Goal: Task Accomplishment & Management: Use online tool/utility

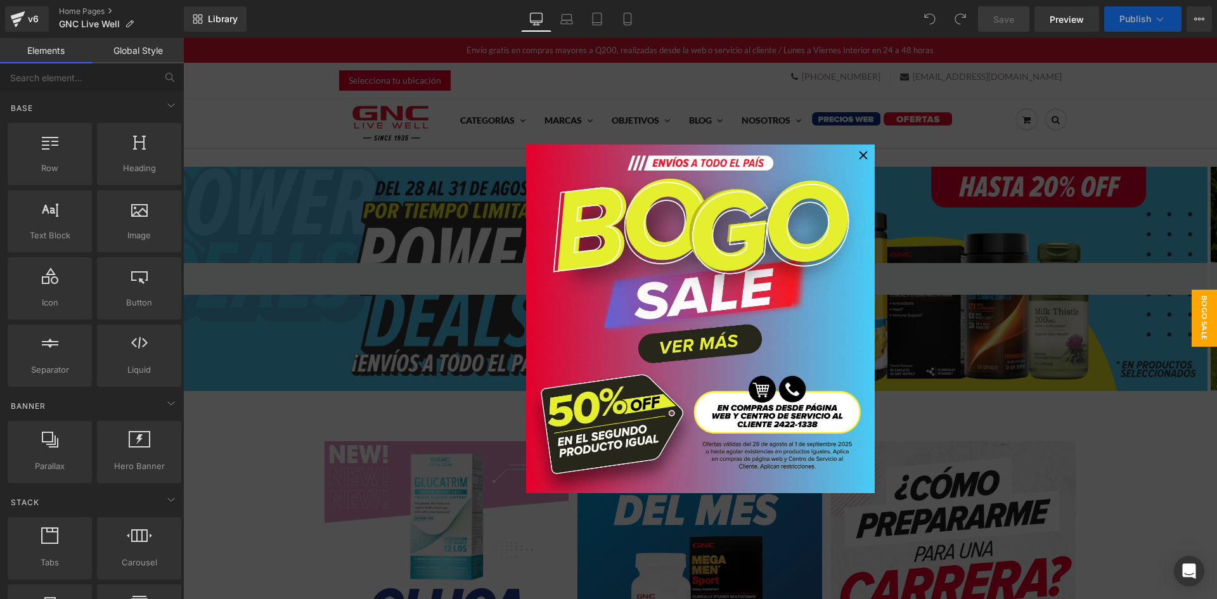
click at [855, 157] on div at bounding box center [863, 155] width 17 height 17
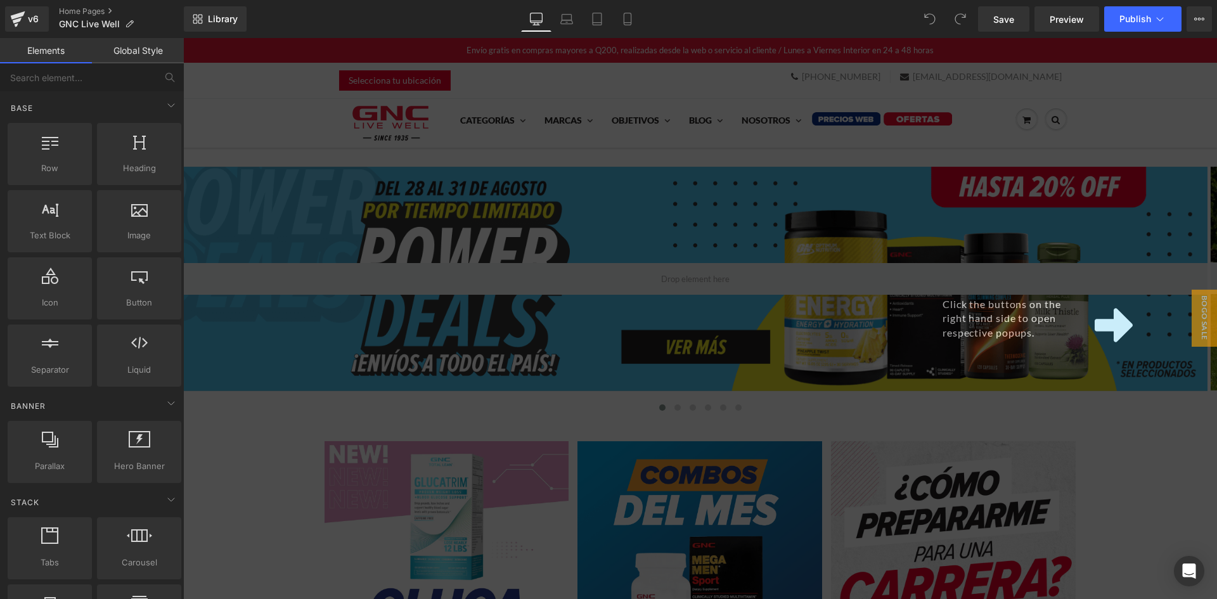
click at [629, 214] on div "Click the buttons on the right hand side to open respective popups." at bounding box center [700, 318] width 1034 height 561
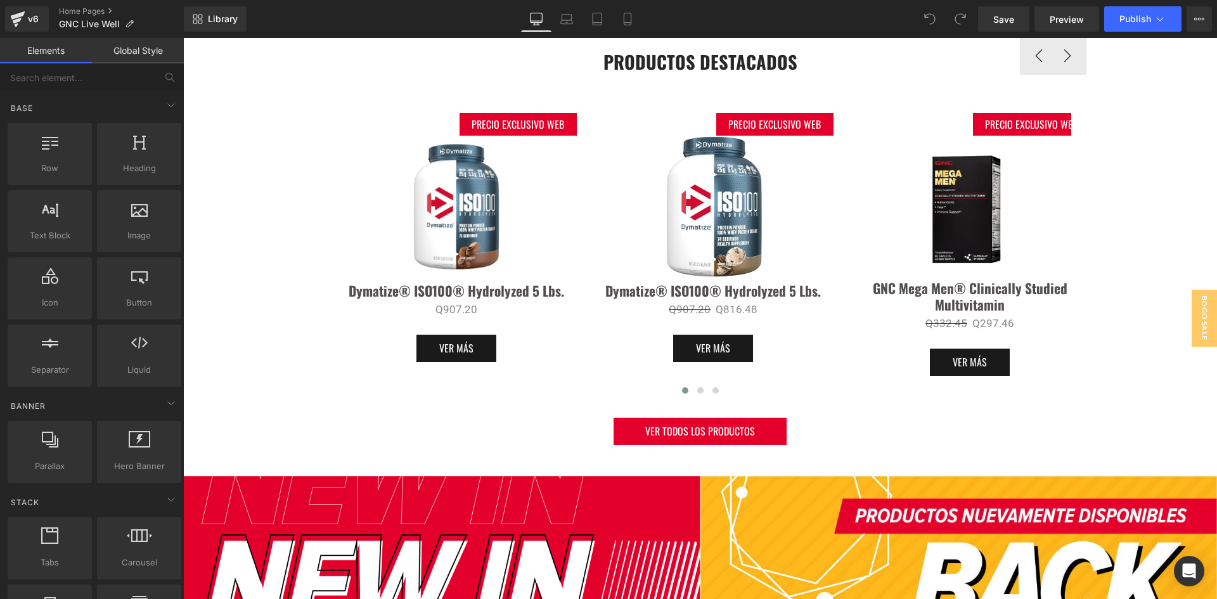
scroll to position [697, 0]
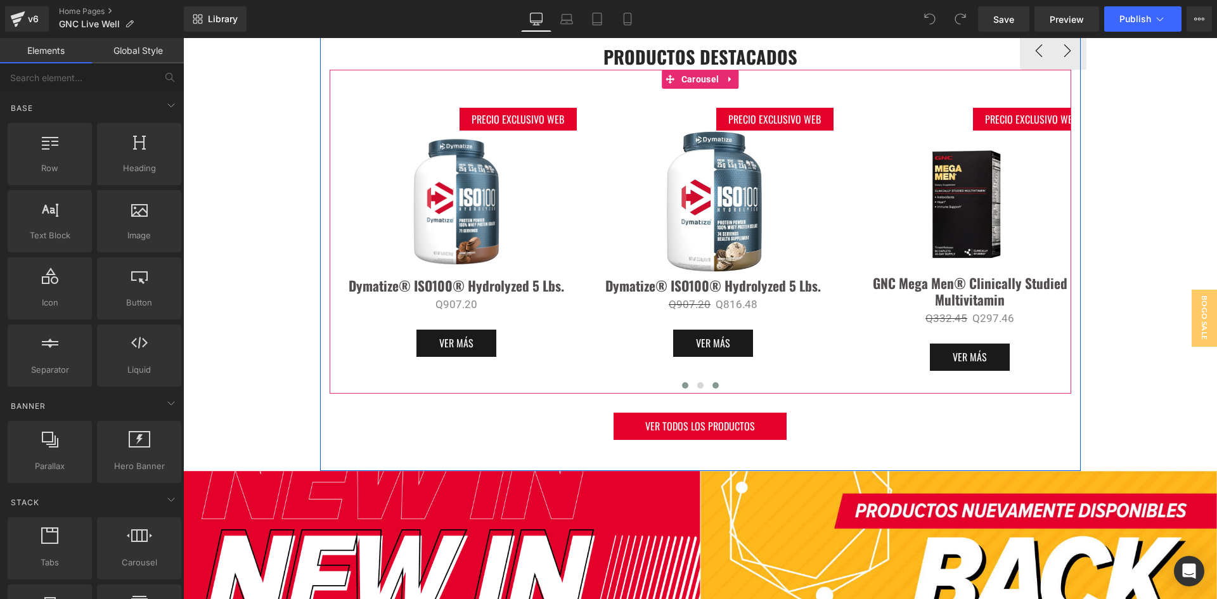
click at [711, 389] on button at bounding box center [715, 385] width 15 height 13
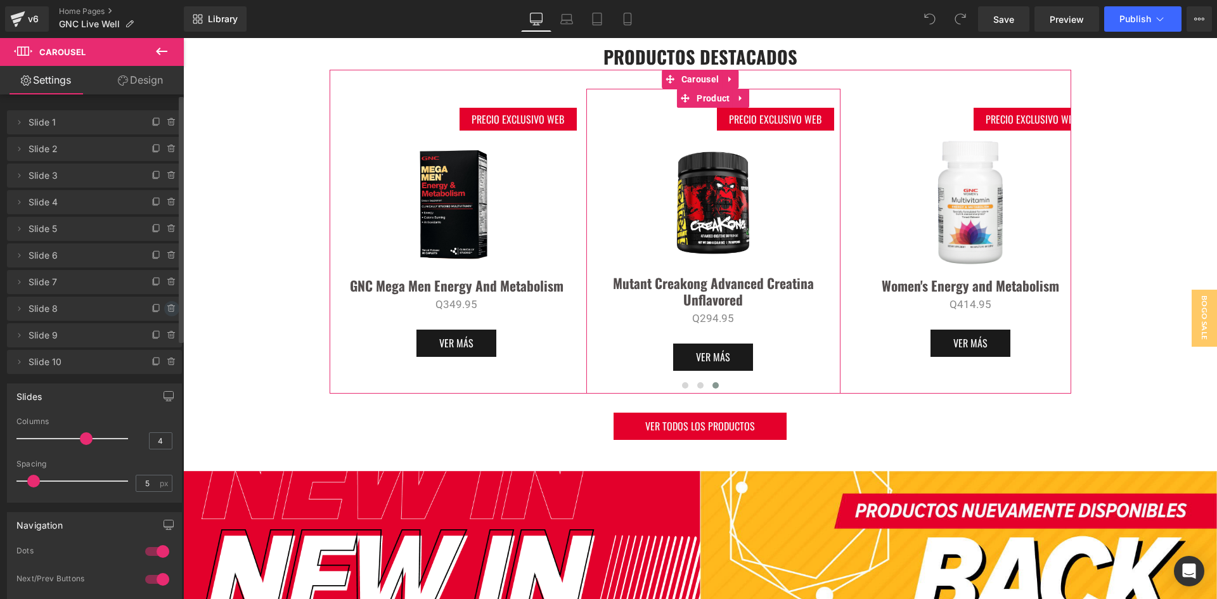
click at [167, 309] on icon at bounding box center [172, 309] width 10 height 10
click at [165, 310] on button "Delete" at bounding box center [158, 309] width 40 height 16
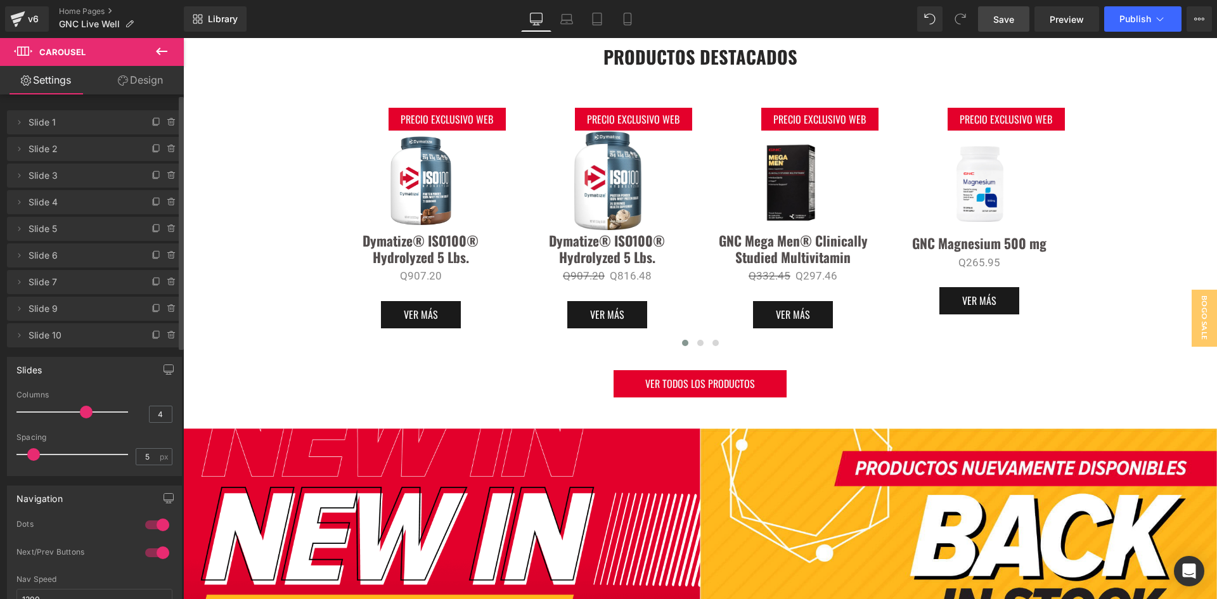
click at [994, 20] on span "Save" at bounding box center [1003, 19] width 21 height 13
click at [612, 18] on icon at bounding box center [613, 19] width 13 height 13
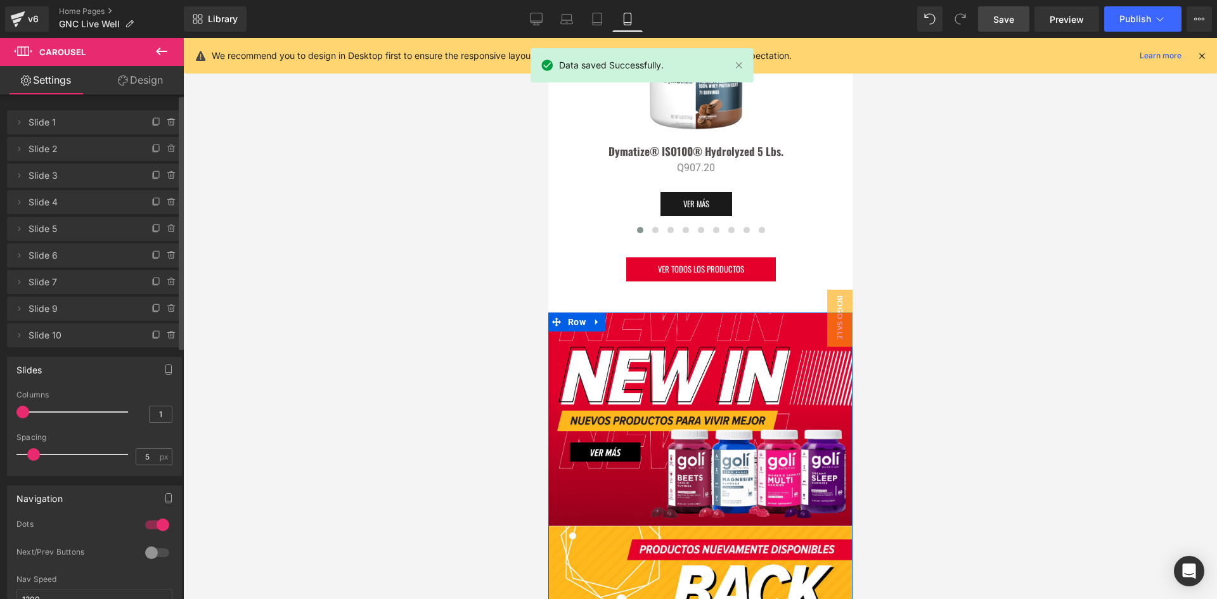
scroll to position [817, 0]
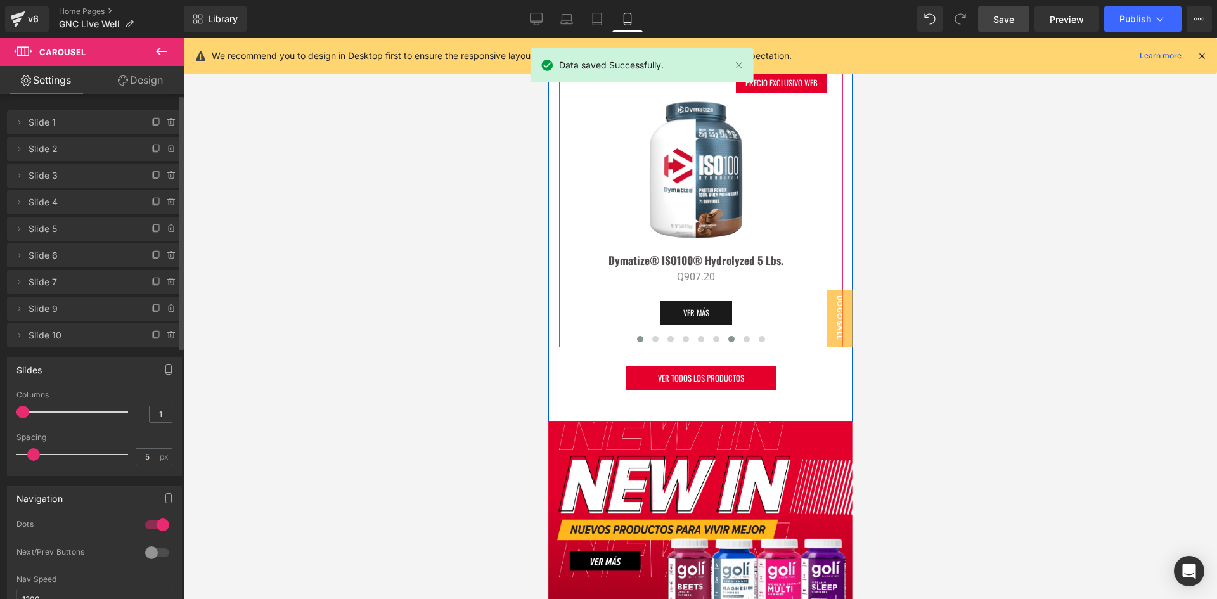
click at [729, 337] on button at bounding box center [730, 339] width 15 height 13
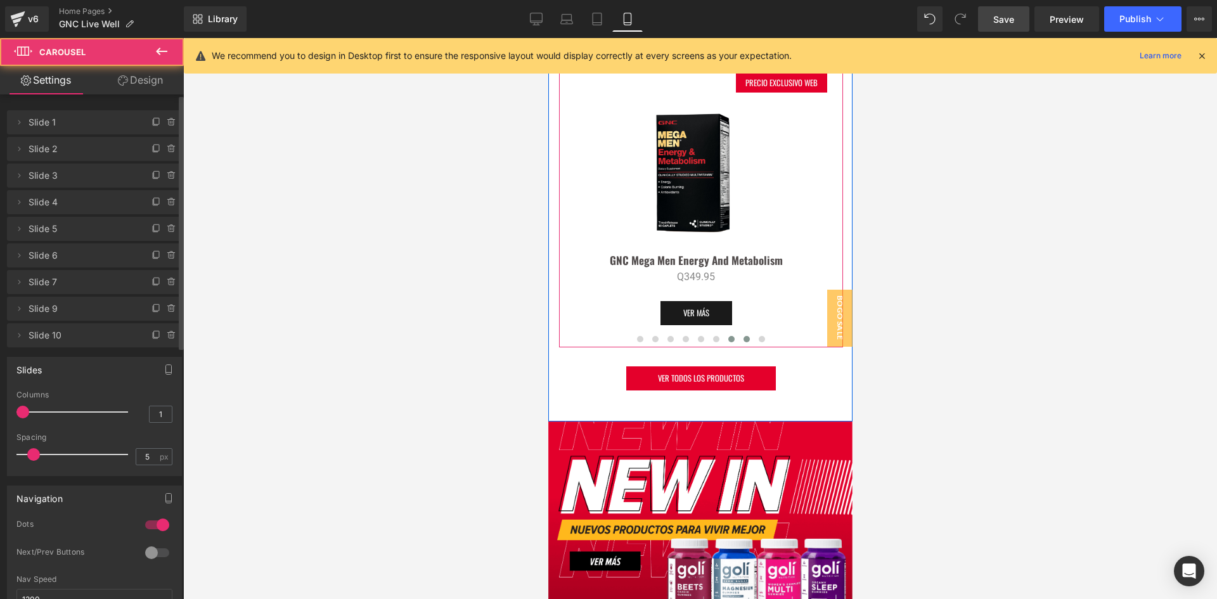
click at [743, 340] on span at bounding box center [746, 339] width 6 height 6
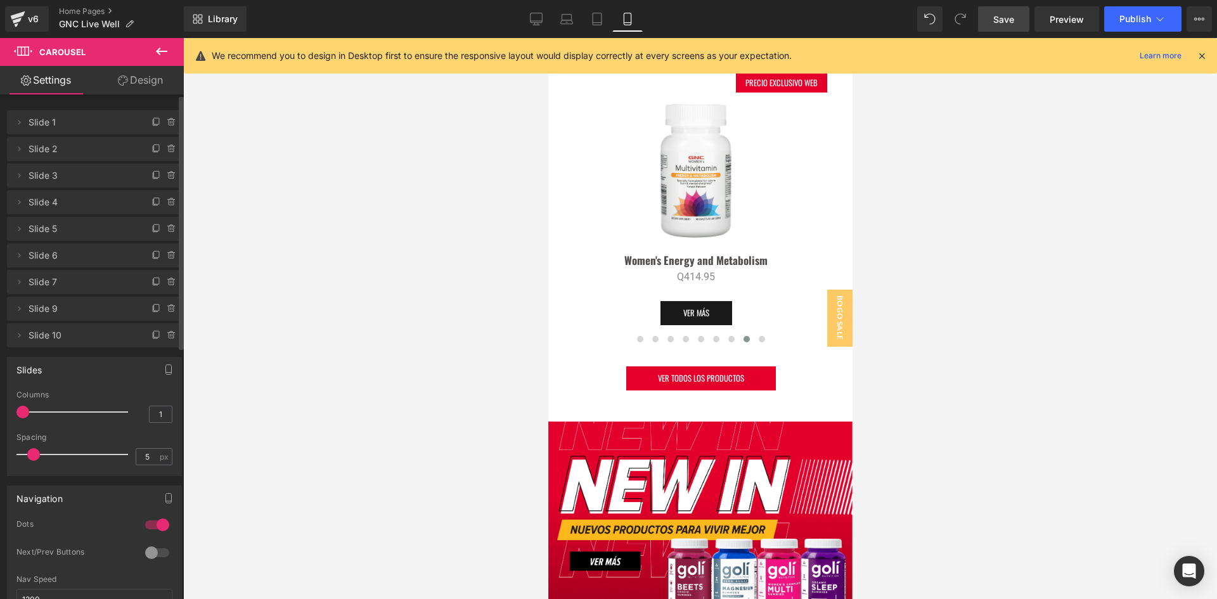
click at [1011, 16] on span "Save" at bounding box center [1003, 19] width 21 height 13
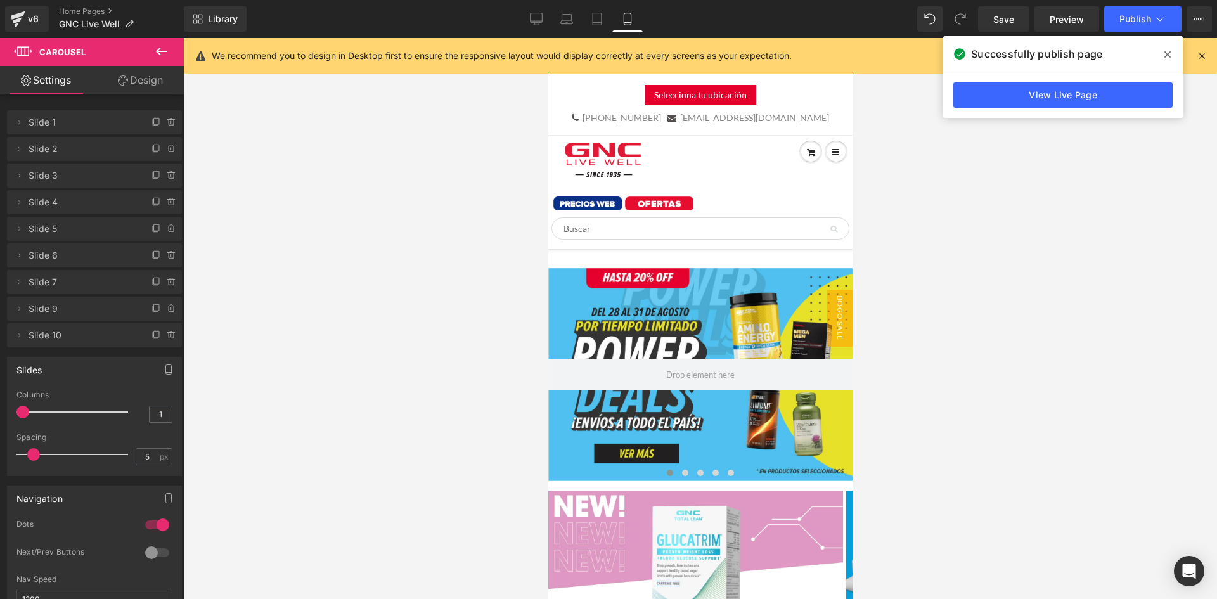
scroll to position [817, 0]
